Goal: Information Seeking & Learning: Learn about a topic

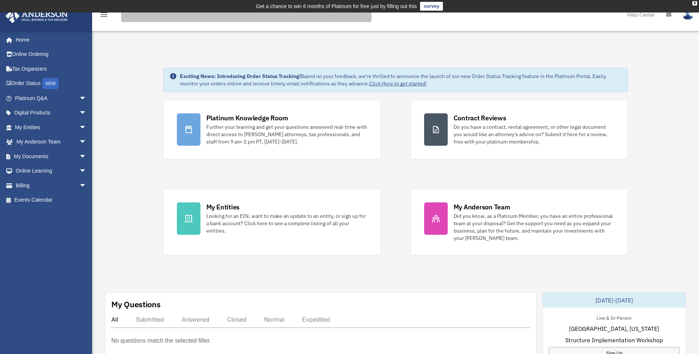
click at [141, 17] on input "search" at bounding box center [246, 14] width 250 height 15
type input "****"
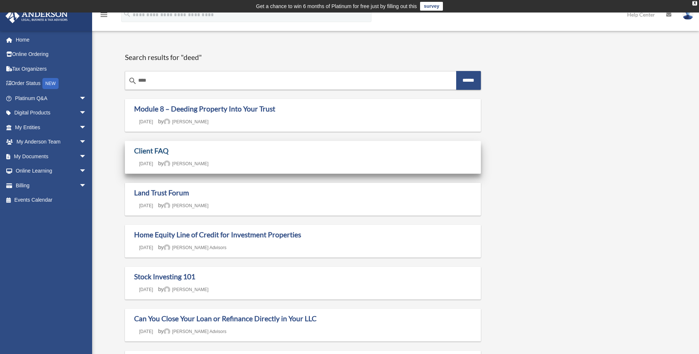
click at [153, 151] on link "Client FAQ" at bounding box center [151, 151] width 34 height 8
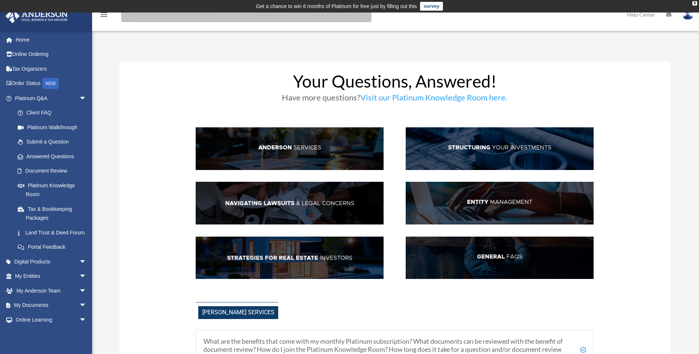
click at [146, 17] on input "search" at bounding box center [246, 14] width 250 height 15
type input "*****"
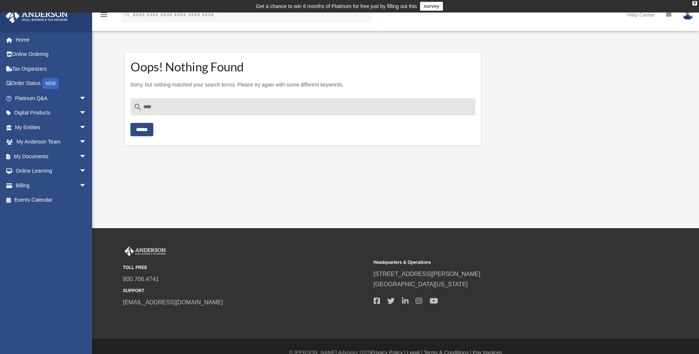
type input "****"
click at [130, 123] on input "******" at bounding box center [141, 129] width 23 height 13
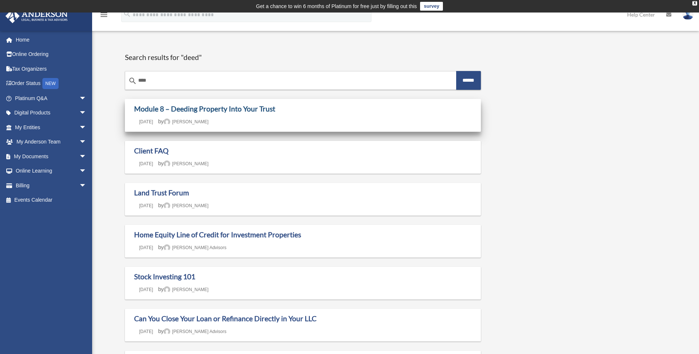
drag, startPoint x: 0, startPoint y: 0, endPoint x: 174, endPoint y: 105, distance: 202.8
click at [174, 105] on link "Module 8 – Deeding Property Into Your Trust" at bounding box center [204, 109] width 141 height 8
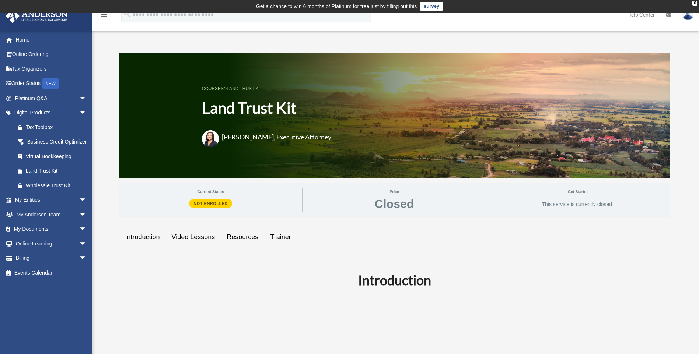
scroll to position [310, 0]
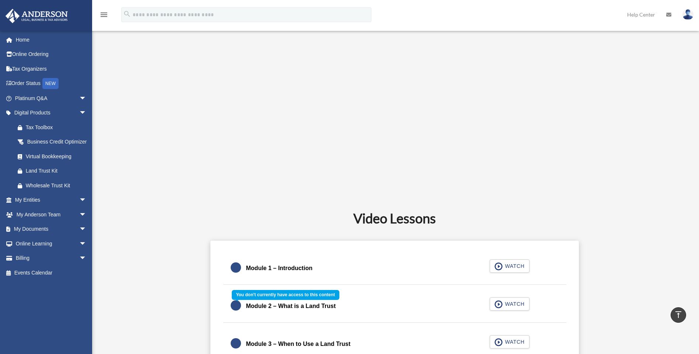
click at [511, 304] on div "Module 2 – What is a Land Trust WATCH" at bounding box center [394, 306] width 361 height 33
click at [499, 306] on div "Module 2 – What is a Land Trust WATCH" at bounding box center [394, 306] width 361 height 33
click at [305, 306] on div "Module 2 – What is a Land Trust WATCH" at bounding box center [394, 306] width 361 height 33
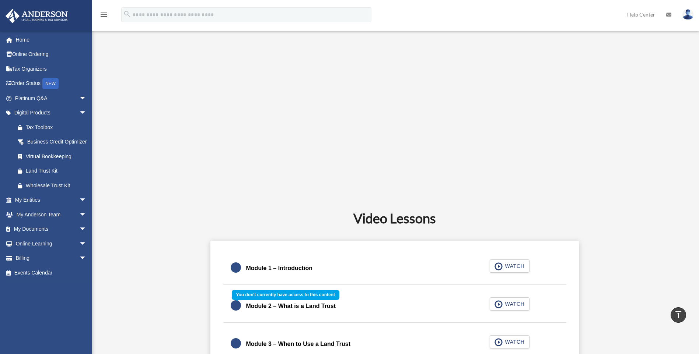
click at [500, 305] on div "Module 2 – What is a Land Trust WATCH" at bounding box center [394, 306] width 361 height 33
click at [510, 305] on div "Module 2 – What is a Land Trust WATCH" at bounding box center [394, 306] width 361 height 33
click at [496, 304] on div "Module 2 – What is a Land Trust WATCH" at bounding box center [394, 306] width 361 height 33
click at [496, 305] on div "Module 2 – What is a Land Trust WATCH" at bounding box center [394, 306] width 361 height 33
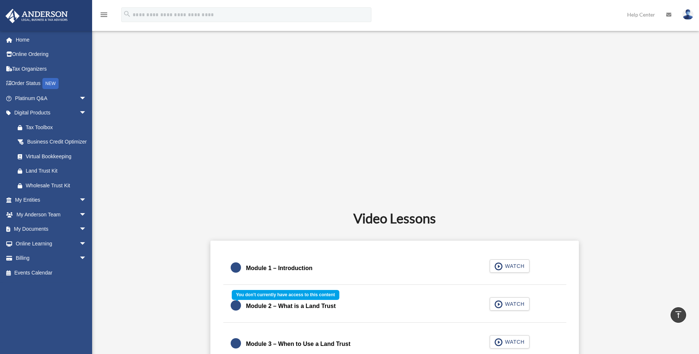
click at [496, 303] on div "Module 2 – What is a Land Trust WATCH" at bounding box center [394, 306] width 361 height 33
click at [45, 176] on div "Land Trust Kit" at bounding box center [57, 170] width 63 height 9
click at [38, 235] on link "My Documents arrow_drop_down" at bounding box center [51, 229] width 92 height 15
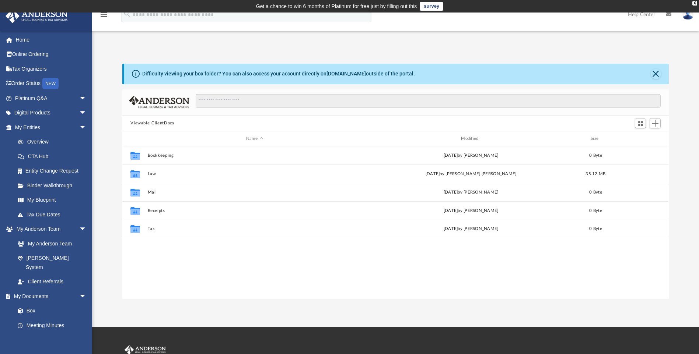
scroll to position [162, 541]
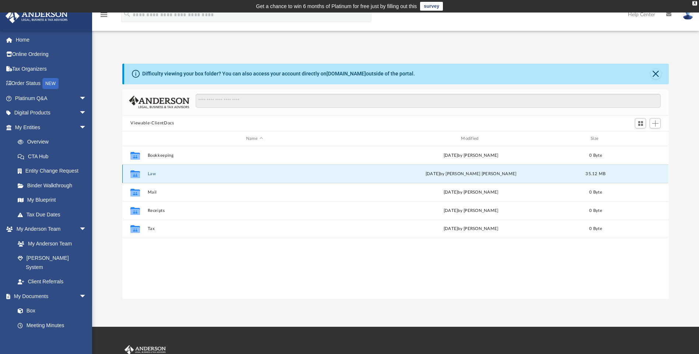
click at [154, 172] on button "Law" at bounding box center [254, 174] width 213 height 5
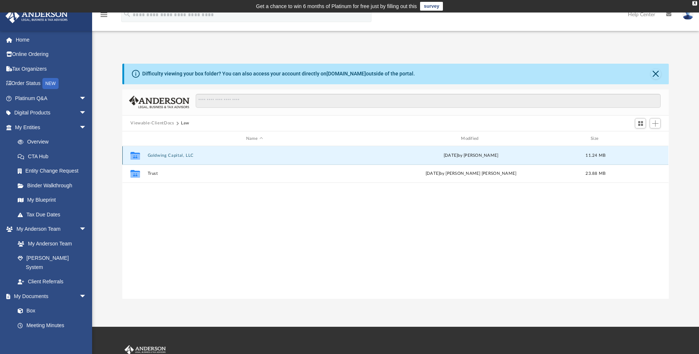
click at [164, 158] on button "Goldwing Capital, LLC" at bounding box center [254, 155] width 213 height 5
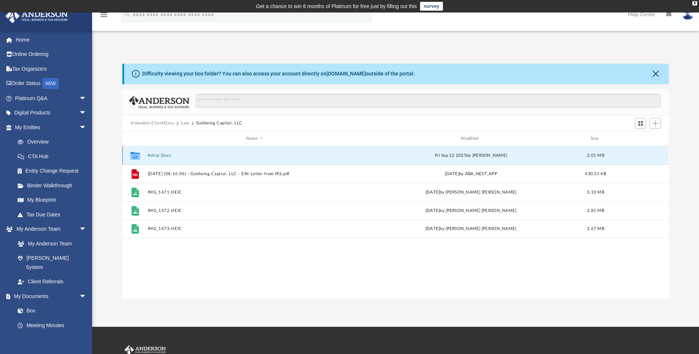
click at [164, 158] on button "Initial Docs" at bounding box center [254, 155] width 213 height 5
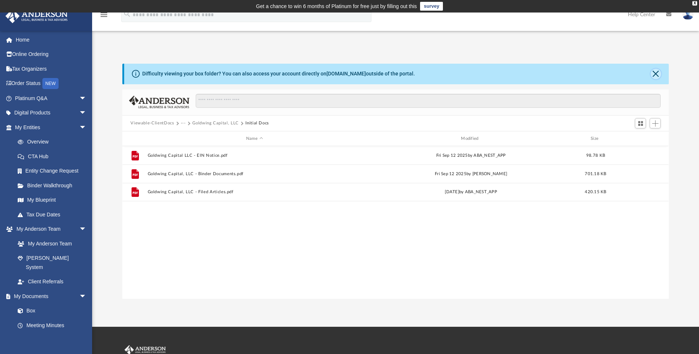
click at [654, 75] on button "Close" at bounding box center [655, 74] width 10 height 10
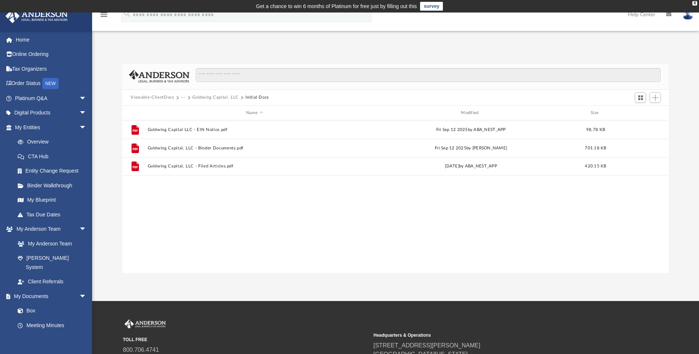
scroll to position [78, 0]
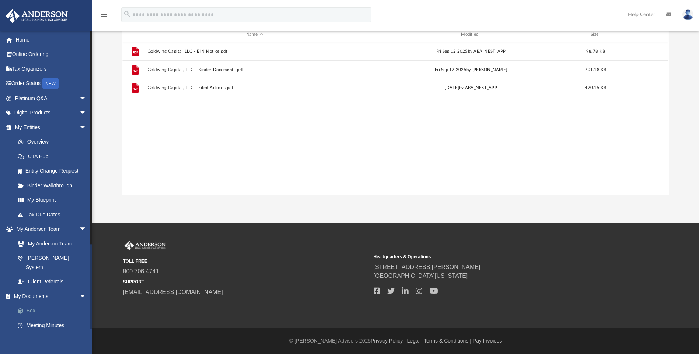
click at [88, 306] on link "Box" at bounding box center [53, 311] width 87 height 15
click at [89, 306] on link "Box" at bounding box center [53, 311] width 87 height 15
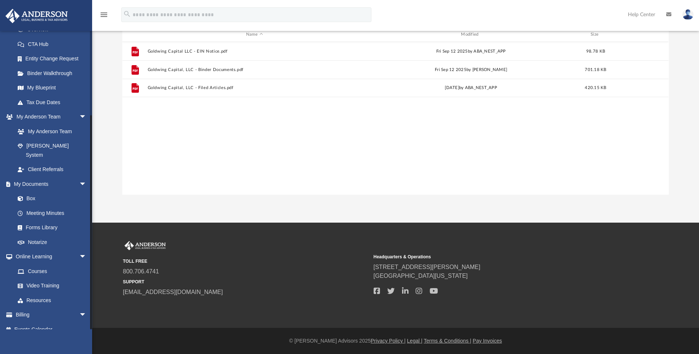
click at [90, 307] on div at bounding box center [91, 180] width 2 height 299
click at [40, 264] on link "Courses" at bounding box center [53, 271] width 87 height 15
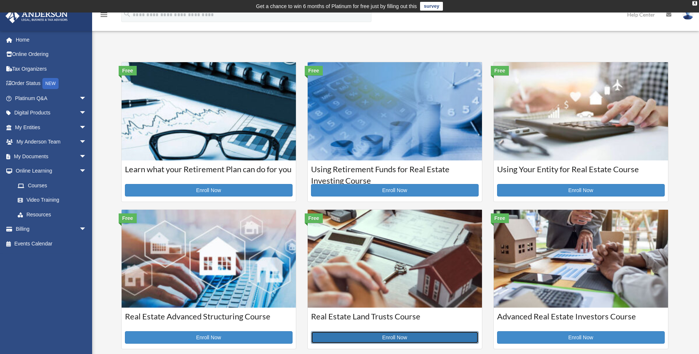
click at [410, 338] on link "Enroll Now" at bounding box center [395, 337] width 168 height 13
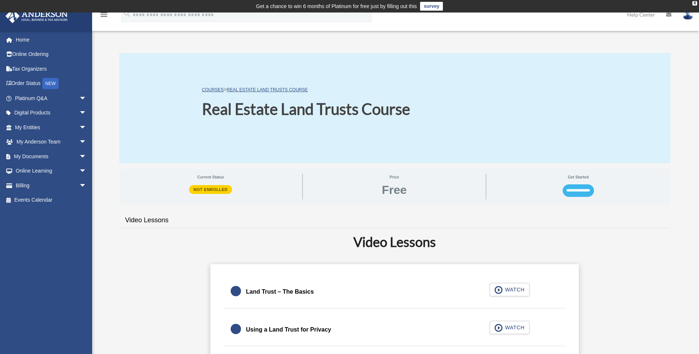
click at [581, 190] on input "**********" at bounding box center [577, 190] width 31 height 13
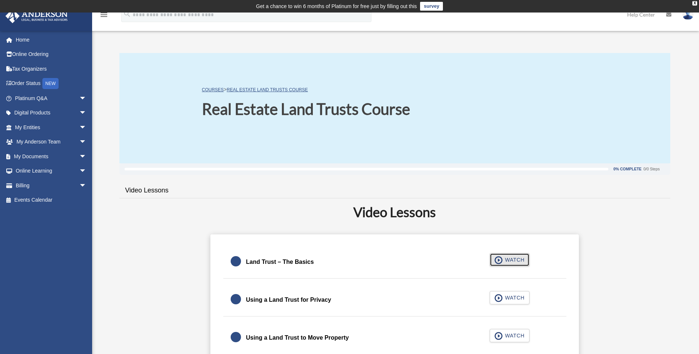
click at [514, 260] on span "WATCH" at bounding box center [513, 259] width 22 height 7
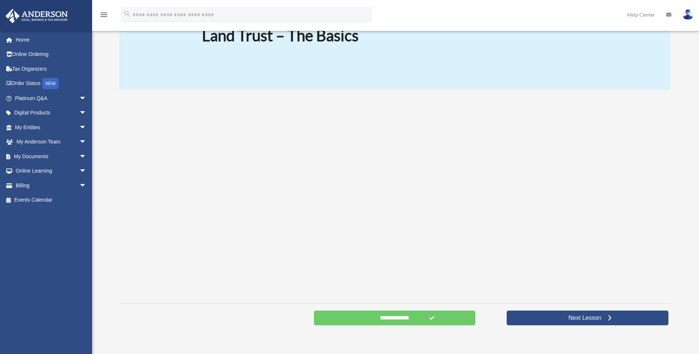
scroll to position [227, 0]
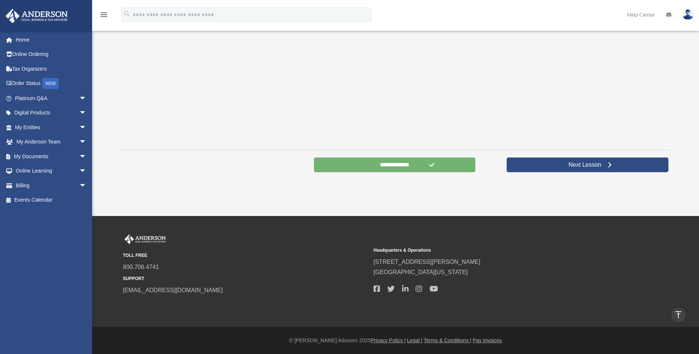
click at [413, 167] on input "**********" at bounding box center [395, 165] width 162 height 15
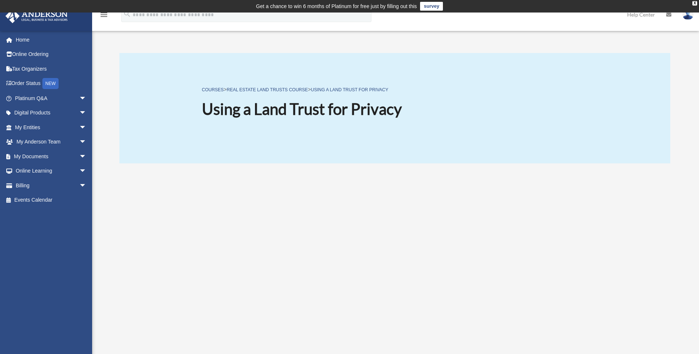
scroll to position [227, 0]
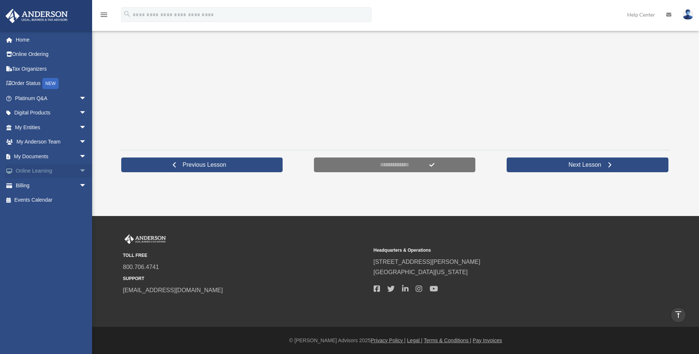
click at [43, 172] on link "Online Learning arrow_drop_down" at bounding box center [51, 171] width 92 height 15
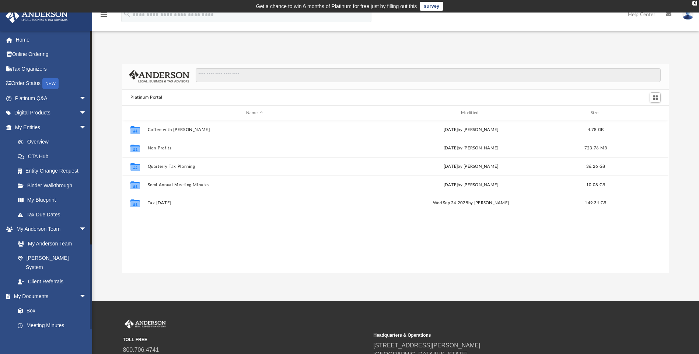
scroll to position [112, 0]
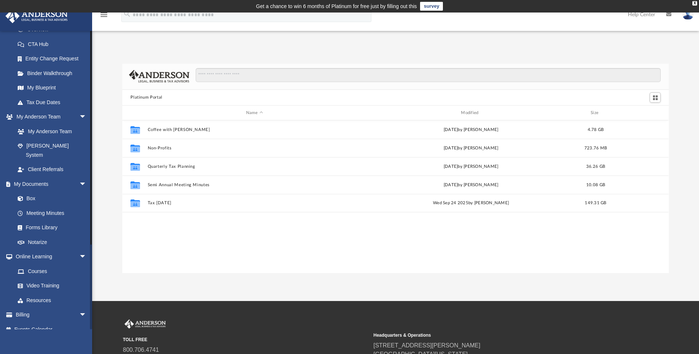
click at [91, 322] on div at bounding box center [91, 180] width 2 height 299
click at [39, 264] on link "Courses" at bounding box center [53, 271] width 87 height 15
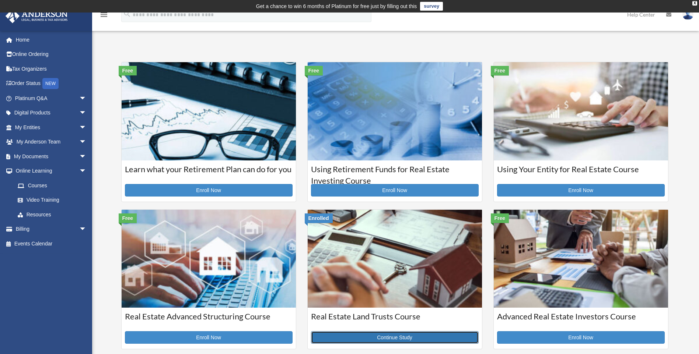
click at [393, 335] on link "Continue Study" at bounding box center [395, 337] width 168 height 13
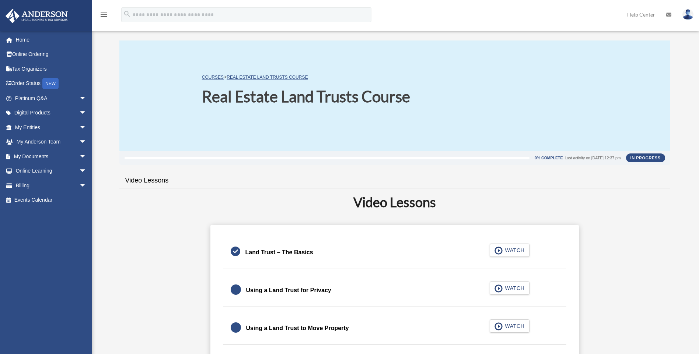
click at [393, 335] on link "Using a Land Trust to Move Property WATCH" at bounding box center [395, 329] width 328 height 18
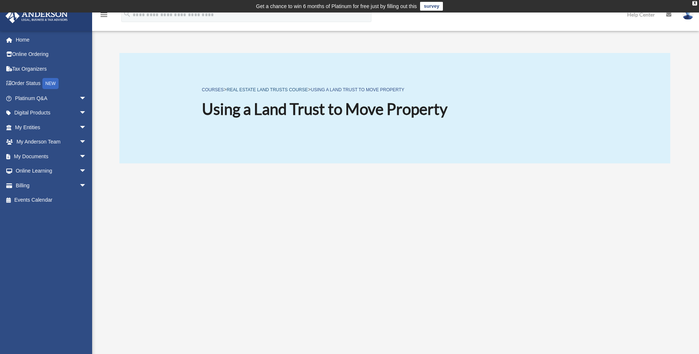
click at [259, 90] on link "Real Estate Land Trusts Course" at bounding box center [266, 89] width 81 height 5
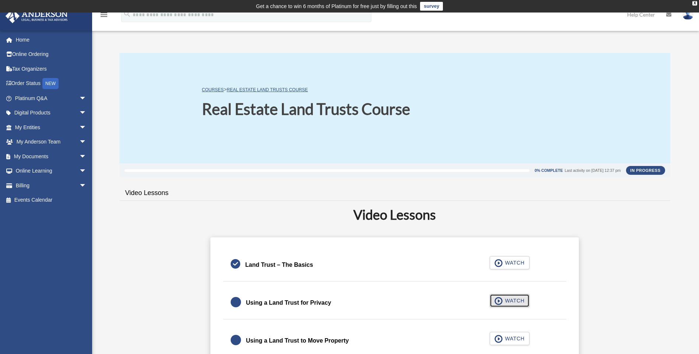
click at [497, 302] on span "button" at bounding box center [498, 301] width 8 height 8
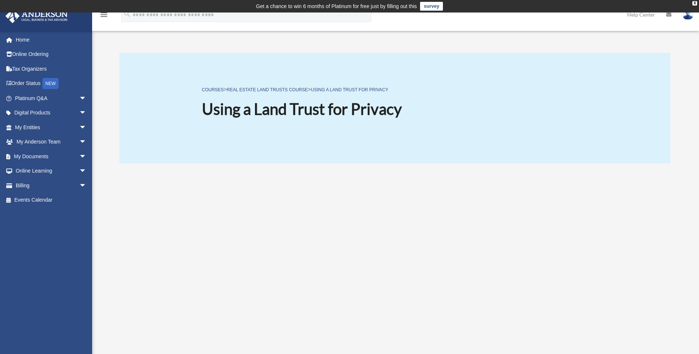
scroll to position [227, 0]
